Goal: Transaction & Acquisition: Subscribe to service/newsletter

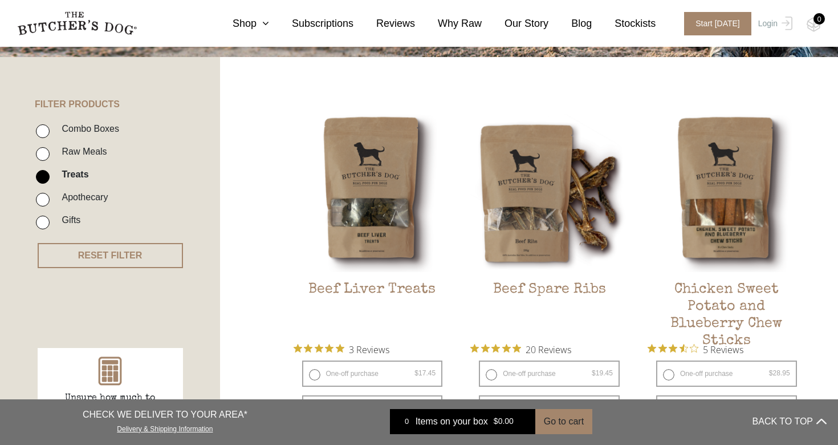
scroll to position [264, 0]
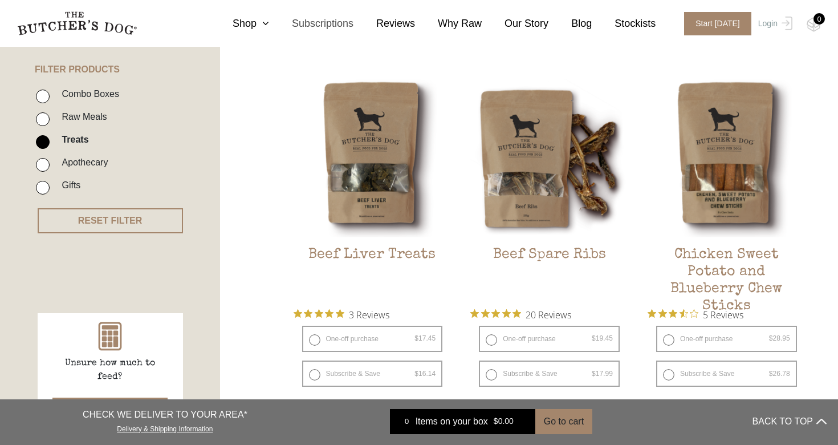
click at [339, 24] on link "Subscriptions" at bounding box center [311, 23] width 84 height 15
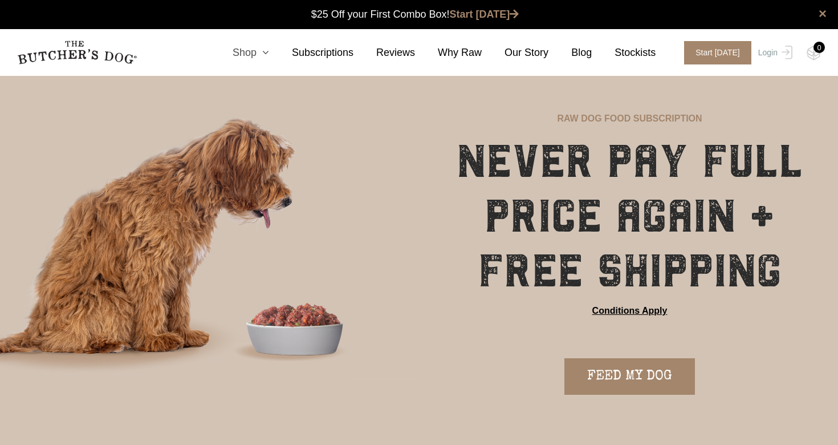
scroll to position [1, 0]
click at [269, 54] on icon at bounding box center [262, 52] width 13 height 10
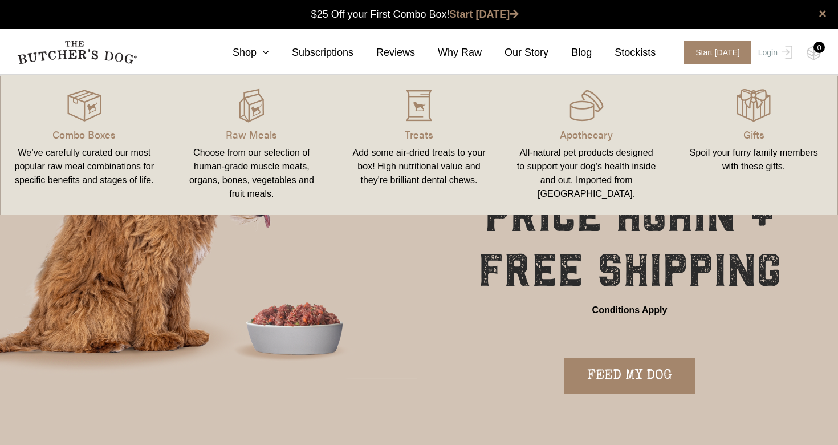
click at [258, 142] on link "Raw Meals Choose from our selection of human-grade muscle meats, organs, bones,…" at bounding box center [252, 144] width 168 height 117
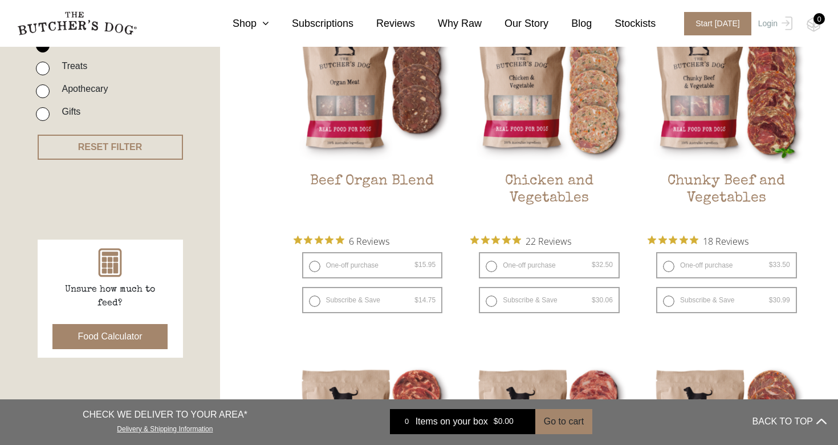
scroll to position [344, 0]
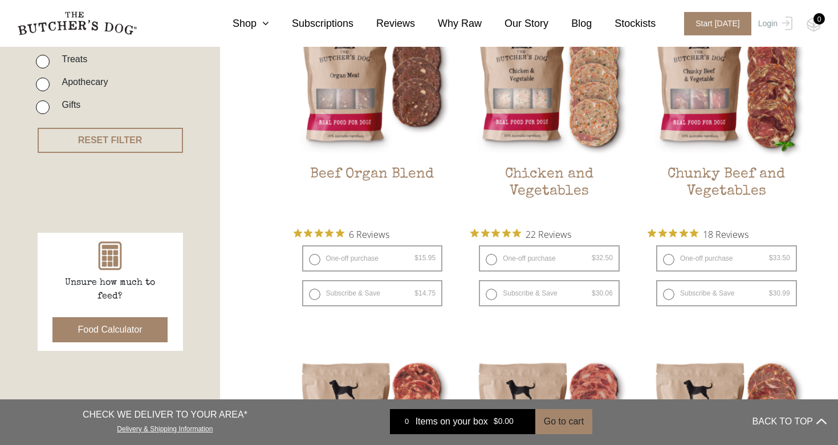
click at [106, 333] on button "Food Calculator" at bounding box center [110, 329] width 116 height 25
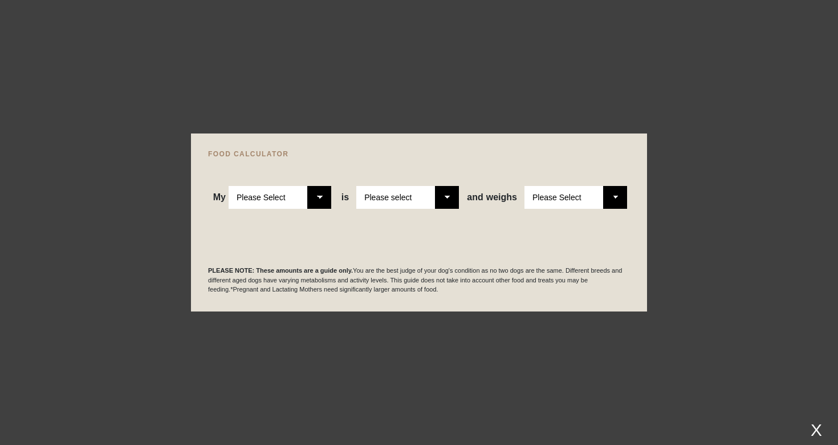
click at [308, 193] on select "Please Select Adult Dog Puppy" at bounding box center [280, 197] width 103 height 23
select select "puppy"
click at [229, 186] on select "Please Select Adult Dog Puppy" at bounding box center [280, 197] width 103 height 23
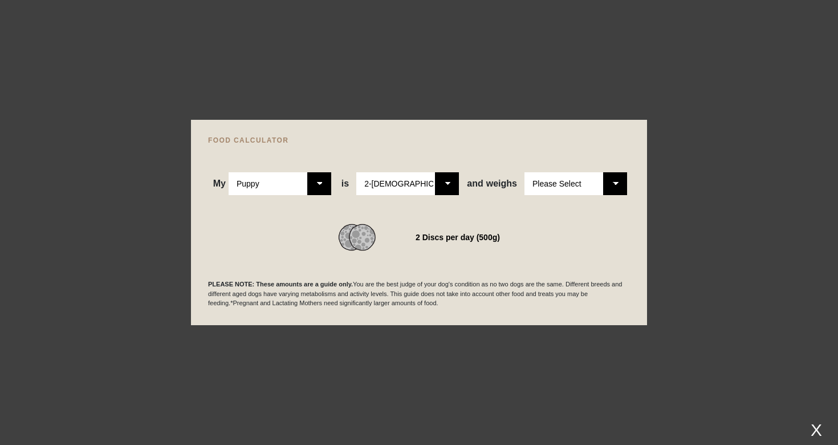
click at [405, 202] on div "WE RECOMMEND 2 Discs per day (500g)" at bounding box center [419, 223] width 422 height 56
click at [426, 186] on select "Please Select 2-4 months old 4-5 months old 6-8 months old 8-12 months old" at bounding box center [407, 183] width 103 height 23
click at [356, 172] on select "Please Select 2-4 months old 4-5 months old 6-8 months old 8-12 months old" at bounding box center [407, 183] width 103 height 23
click at [552, 181] on select "Please Select 1kg 2kg 3kg 4kg 5kg 6kg 7kg 8kg 9kg 10kg 11kg 12kg 13kg 14kg 15kg…" at bounding box center [575, 183] width 103 height 23
click at [524, 172] on select "Please Select 1kg 2kg 3kg 4kg 5kg 6kg 7kg 8kg 9kg 10kg 11kg 12kg 13kg 14kg 15kg…" at bounding box center [575, 183] width 103 height 23
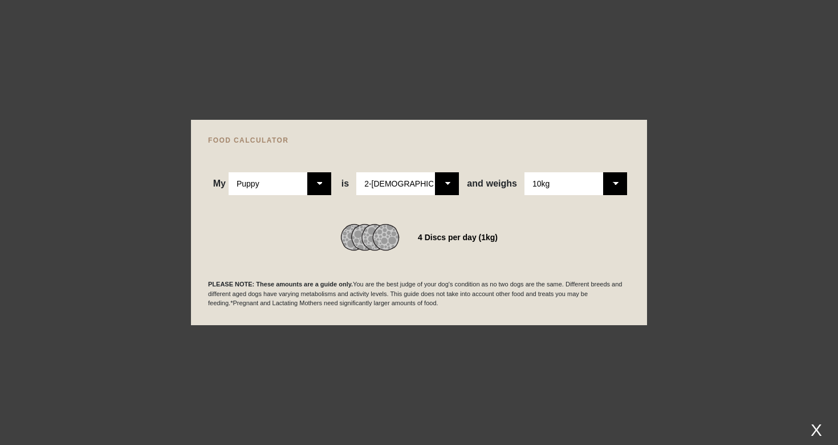
click at [582, 187] on select "Please Select 1kg 2kg 3kg 4kg 5kg 6kg 7kg 8kg 9kg 10kg 11kg 12kg 13kg 14kg 15kg…" at bounding box center [575, 183] width 103 height 23
select select "9"
click at [524, 172] on select "Please Select 1kg 2kg 3kg 4kg 5kg 6kg 7kg 8kg 9kg 10kg 11kg 12kg 13kg 14kg 15kg…" at bounding box center [575, 183] width 103 height 23
click at [721, 211] on div at bounding box center [419, 222] width 838 height 445
click at [127, 68] on div at bounding box center [419, 222] width 838 height 445
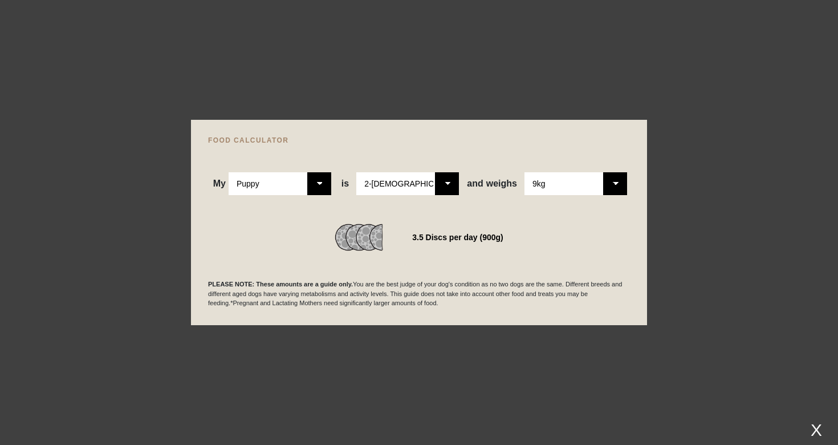
click at [813, 425] on div "X" at bounding box center [816, 429] width 21 height 19
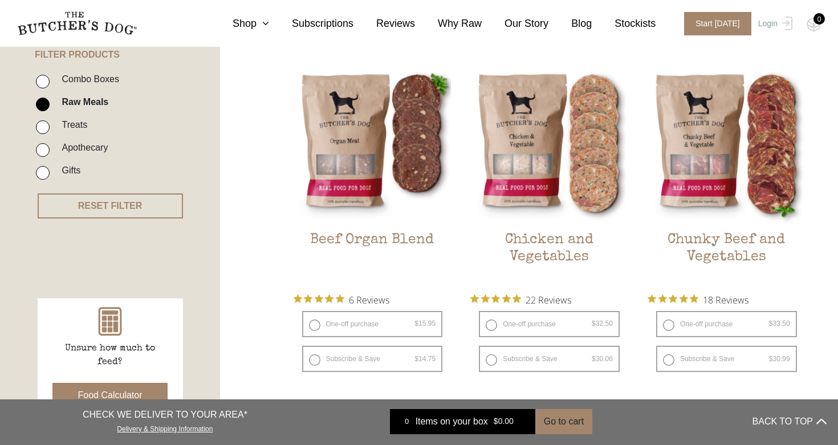
scroll to position [278, 0]
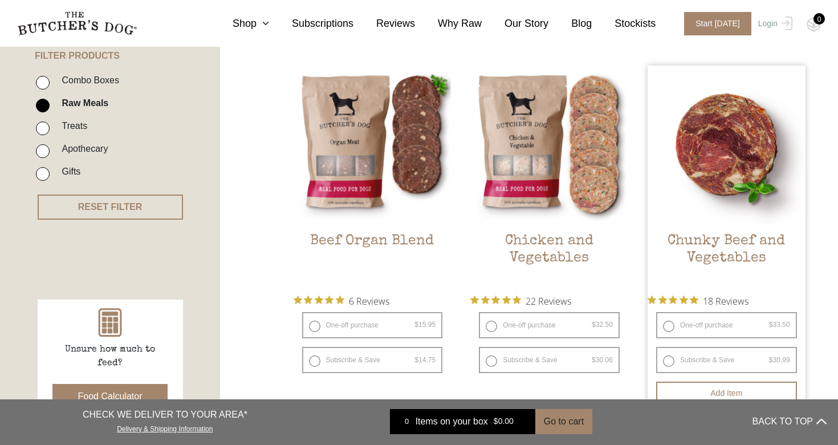
click at [747, 150] on img at bounding box center [726, 145] width 158 height 158
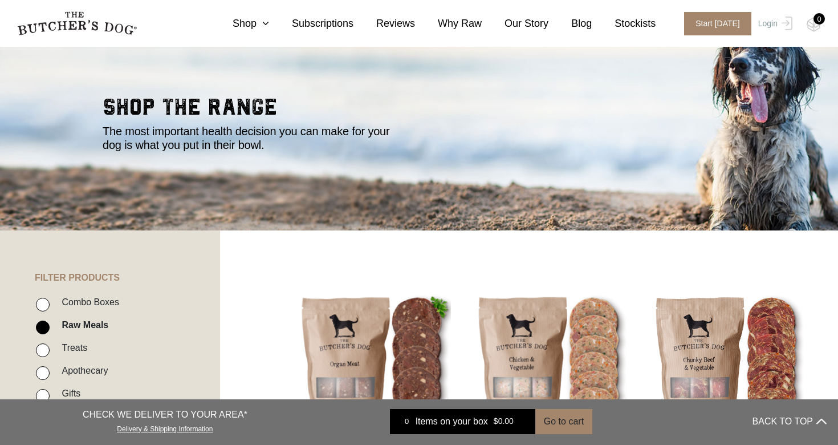
scroll to position [0, 0]
